Goal: Task Accomplishment & Management: Use online tool/utility

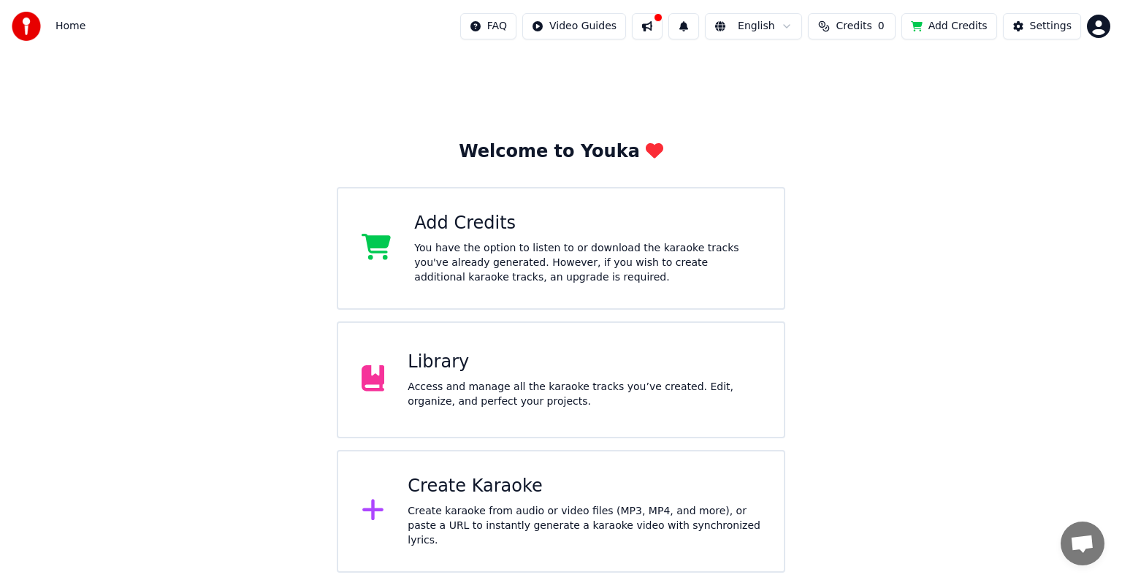
click at [455, 496] on div "Create Karaoke" at bounding box center [584, 486] width 353 height 23
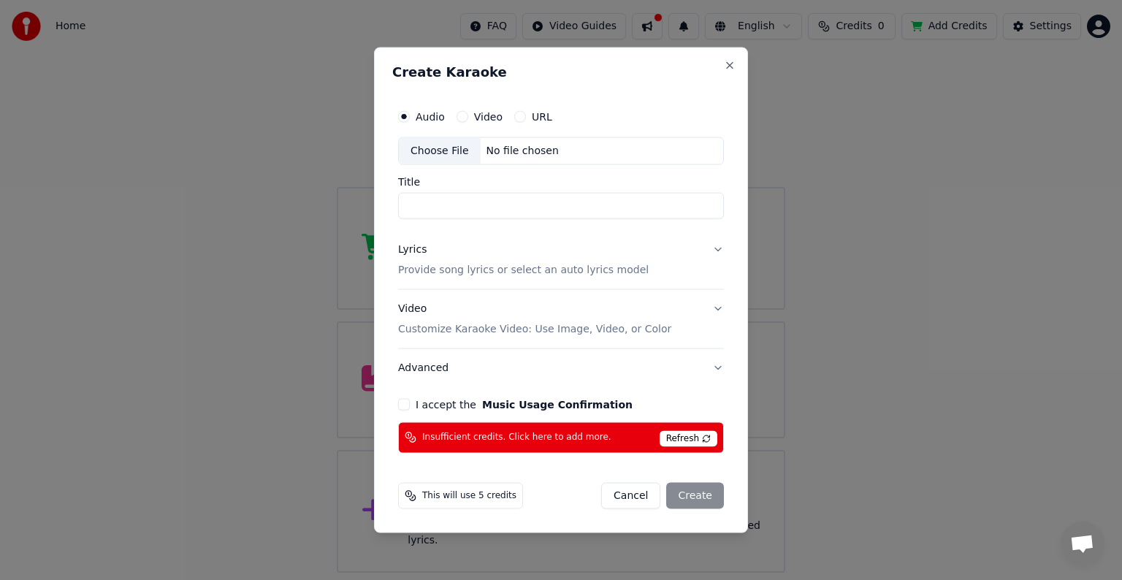
click at [441, 151] on div "Choose File" at bounding box center [440, 151] width 82 height 26
type input "**********"
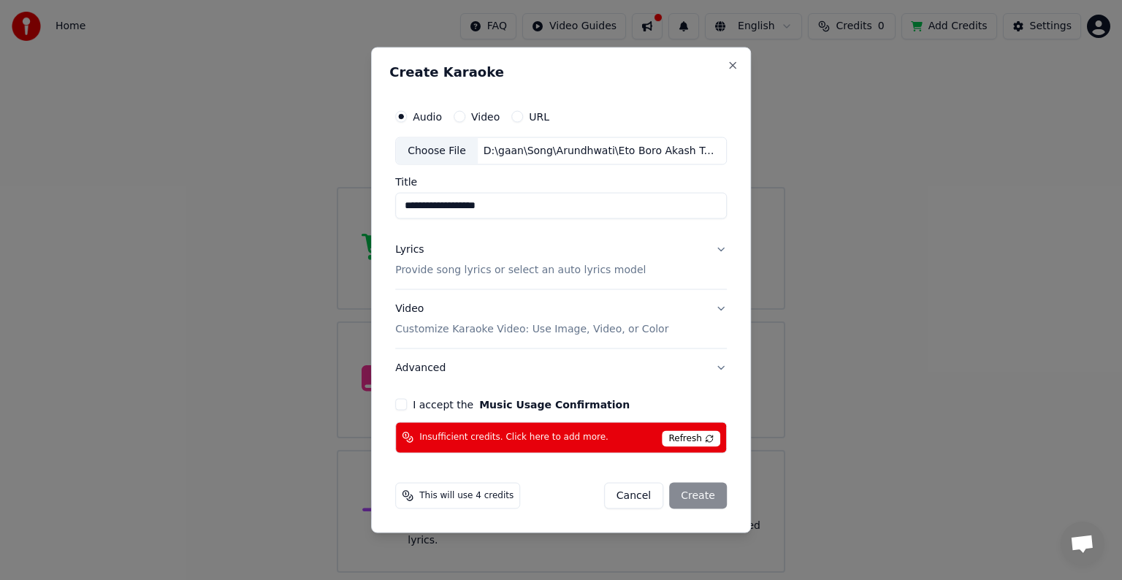
click at [590, 272] on p "Provide song lyrics or select an auto lyrics model" at bounding box center [520, 270] width 251 height 15
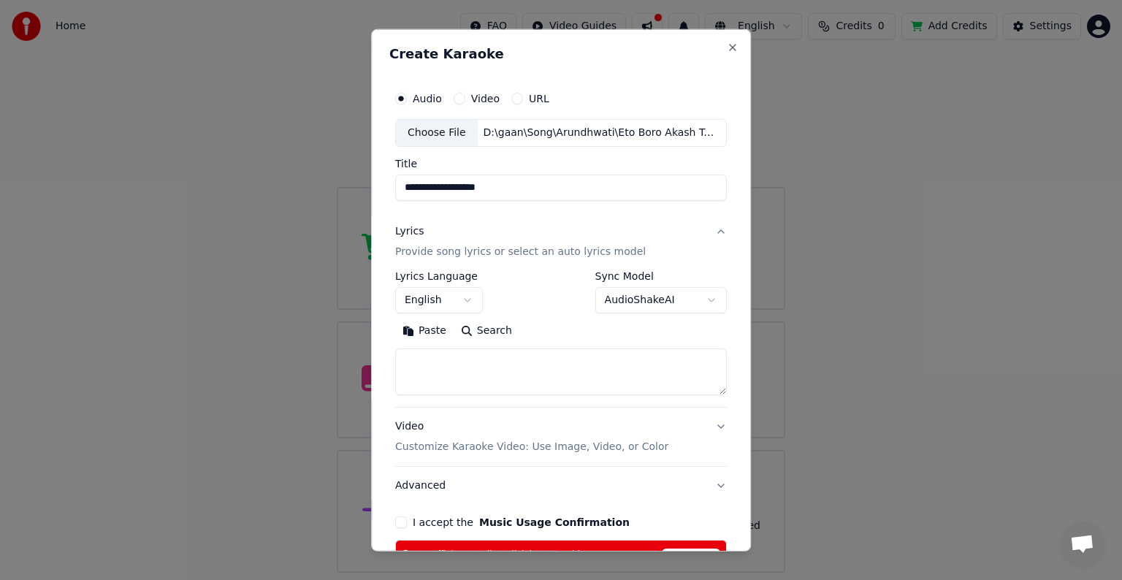
click at [482, 364] on textarea at bounding box center [561, 372] width 332 height 47
paste textarea "**********"
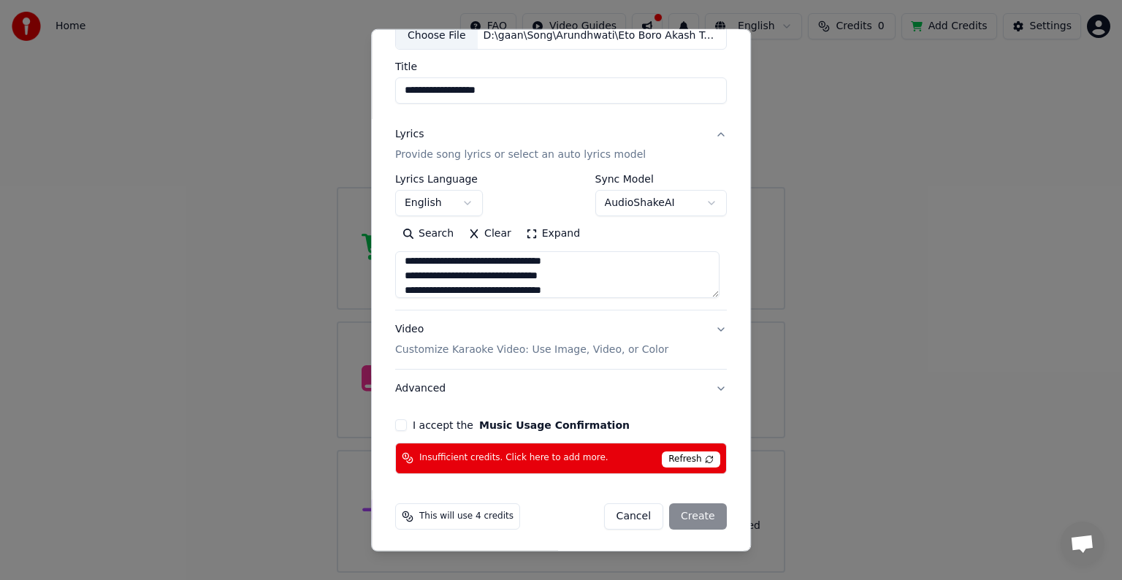
scroll to position [98, 0]
type textarea "**********"
click at [400, 422] on button "I accept the Music Usage Confirmation" at bounding box center [401, 425] width 12 height 12
click at [706, 518] on div "Cancel Create" at bounding box center [665, 516] width 123 height 26
click at [682, 456] on span "Refresh" at bounding box center [691, 459] width 58 height 16
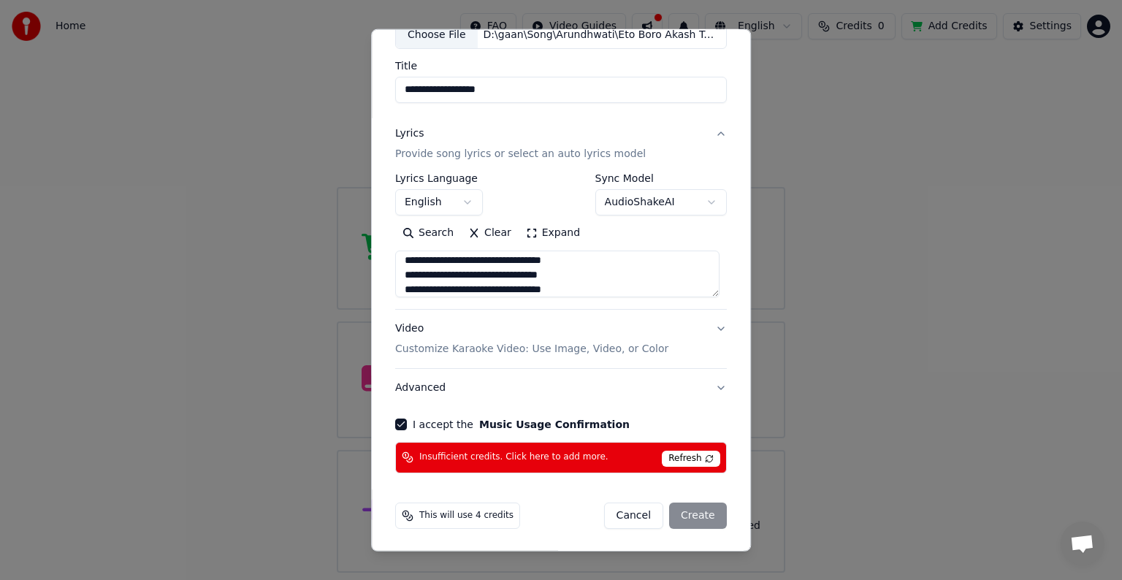
click at [406, 516] on icon at bounding box center [408, 516] width 12 height 12
click at [450, 517] on span "This will use 4 credits" at bounding box center [466, 516] width 94 height 12
click at [696, 457] on span "Refresh" at bounding box center [691, 459] width 58 height 16
click at [642, 517] on button "Cancel" at bounding box center [633, 516] width 59 height 26
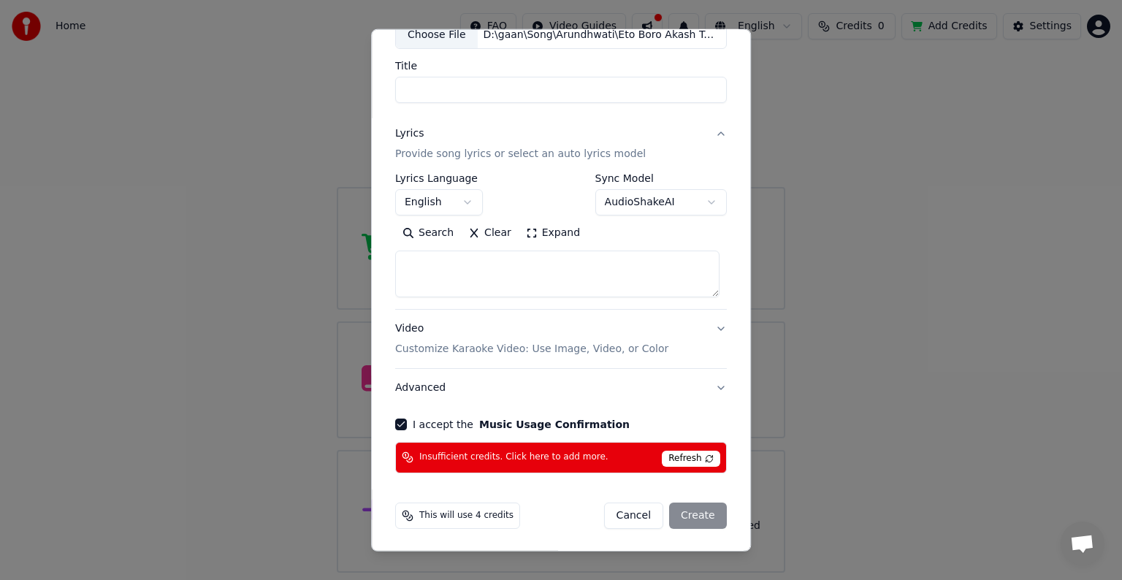
select select
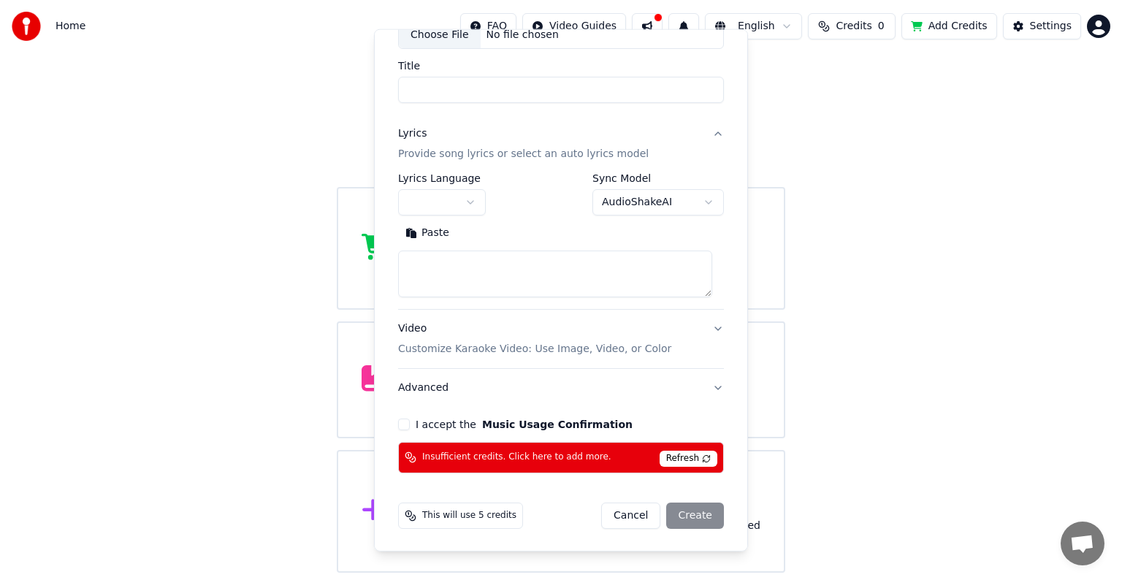
scroll to position [0, 0]
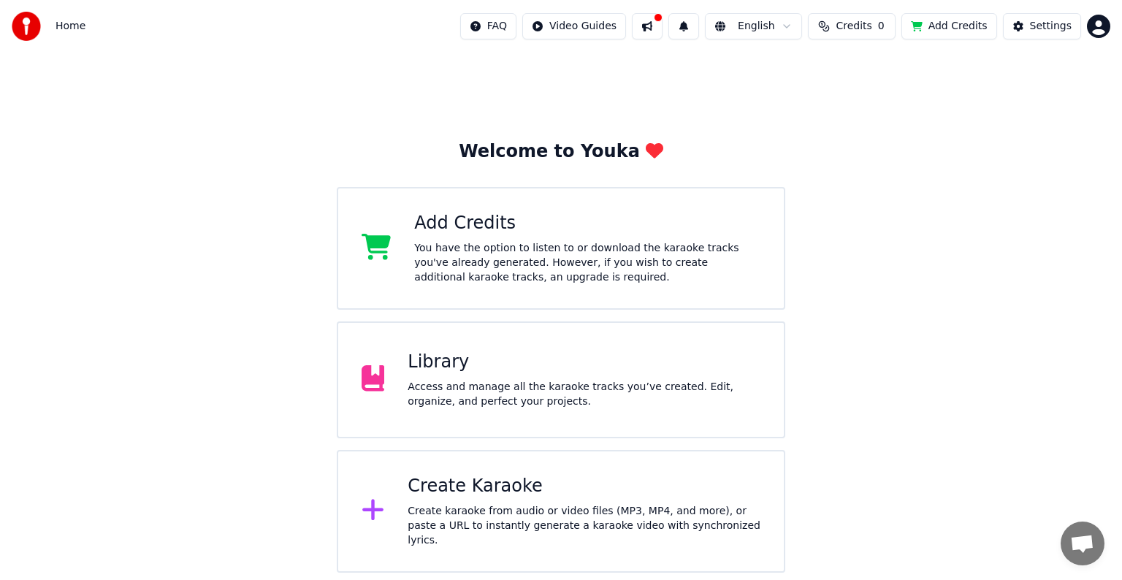
click at [862, 28] on span "Credits" at bounding box center [854, 26] width 36 height 15
click at [868, 111] on button "Refresh" at bounding box center [861, 109] width 75 height 26
click at [892, 70] on th "Expiration (days)" at bounding box center [915, 69] width 99 height 29
click at [457, 234] on div "Add Credits" at bounding box center [587, 223] width 346 height 23
click at [1054, 20] on div "Settings" at bounding box center [1051, 26] width 42 height 15
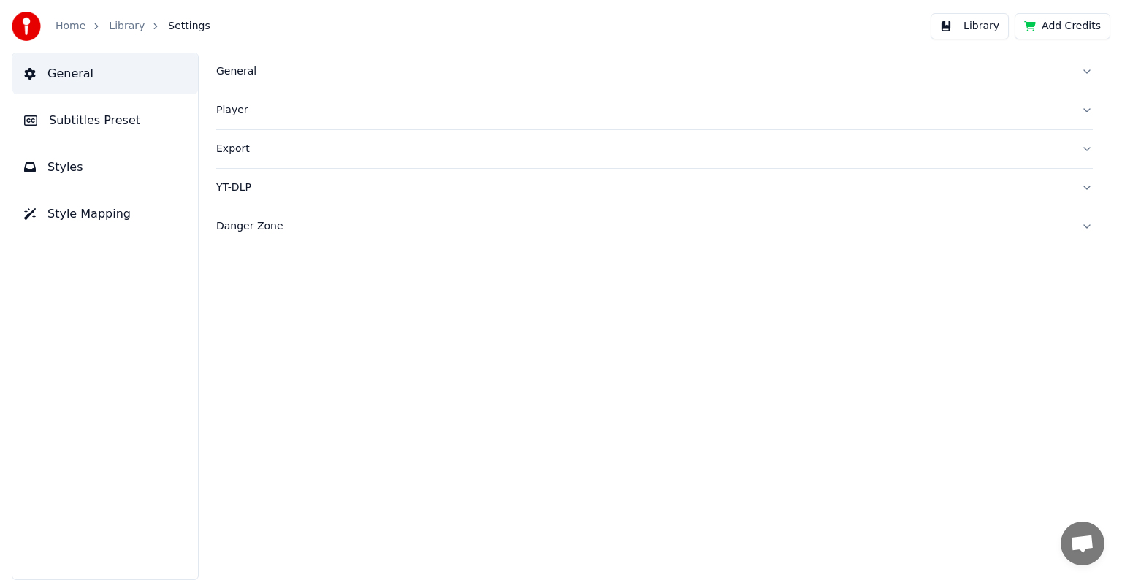
click at [292, 158] on button "Export" at bounding box center [654, 149] width 877 height 38
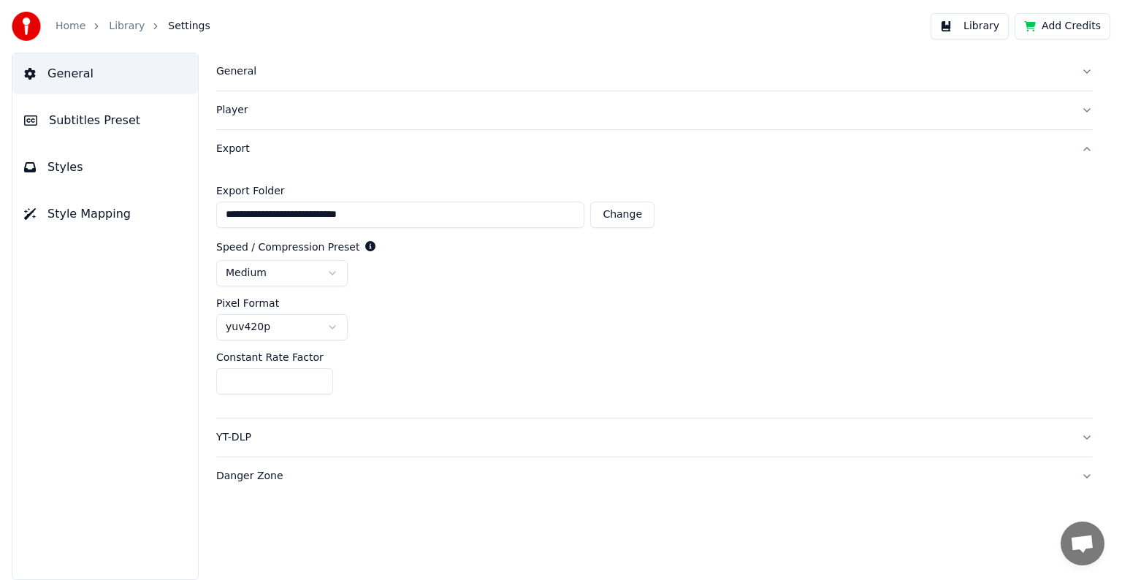
click at [292, 158] on button "Export" at bounding box center [654, 149] width 877 height 38
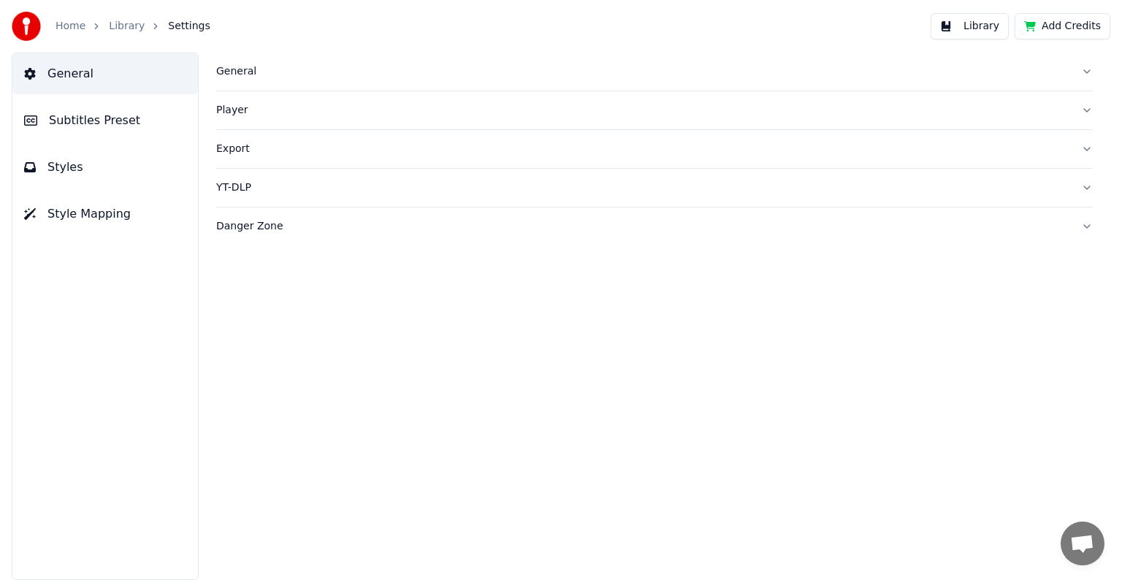
click at [1072, 25] on button "Add Credits" at bounding box center [1063, 26] width 96 height 26
